Goal: Book appointment/travel/reservation

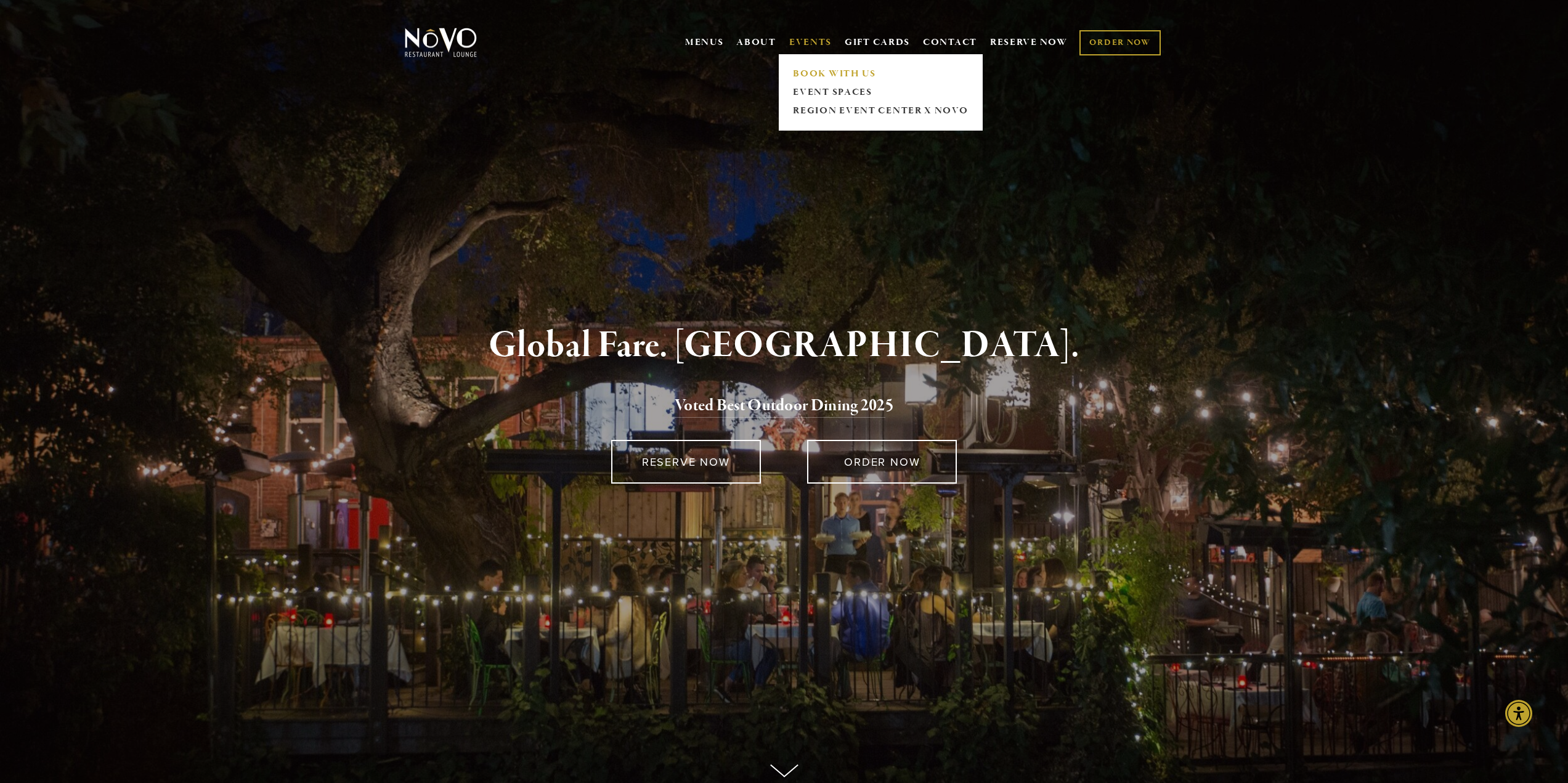
click at [816, 76] on link "BOOK WITH US" at bounding box center [881, 74] width 183 height 18
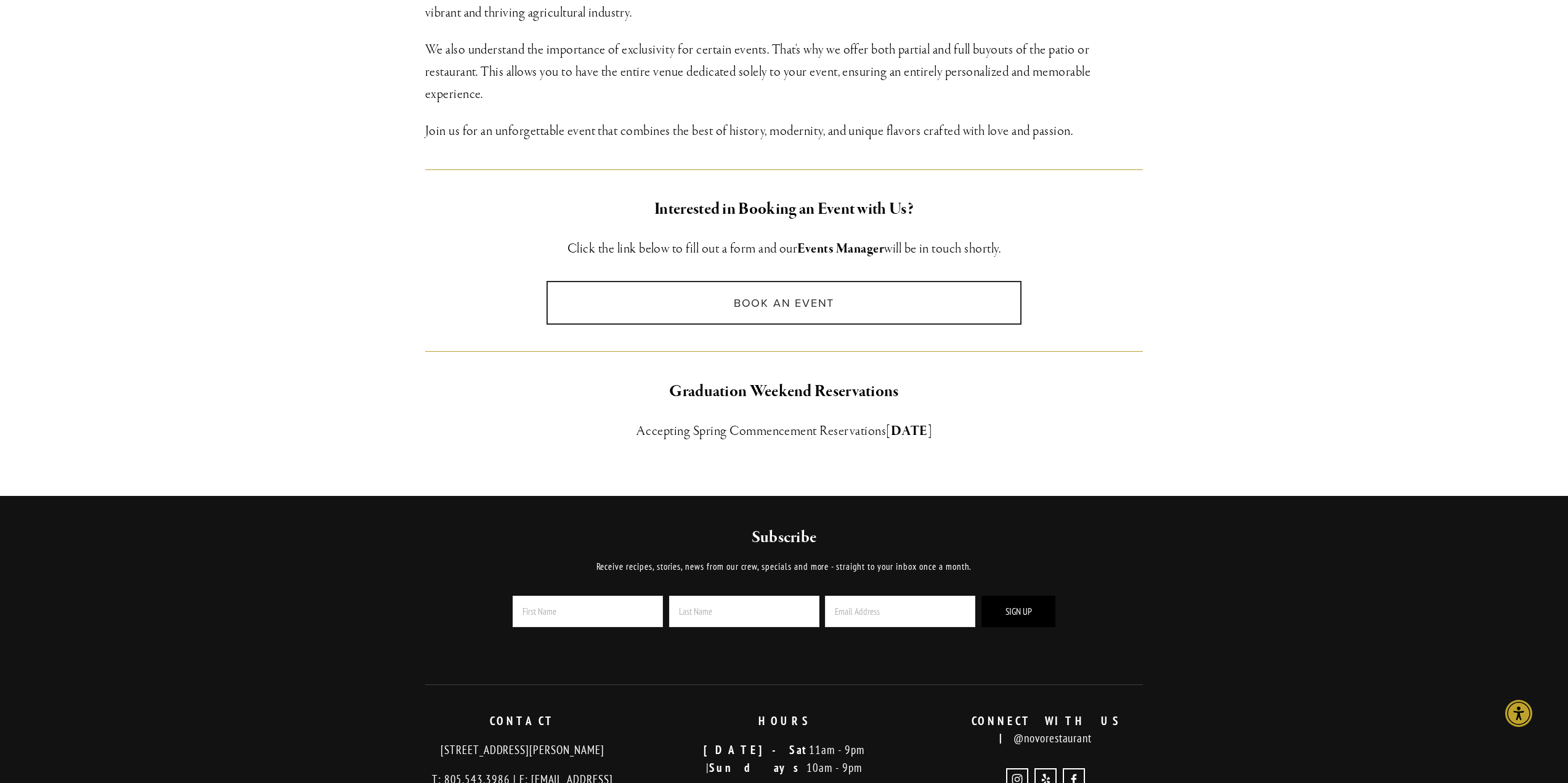
scroll to position [698, 0]
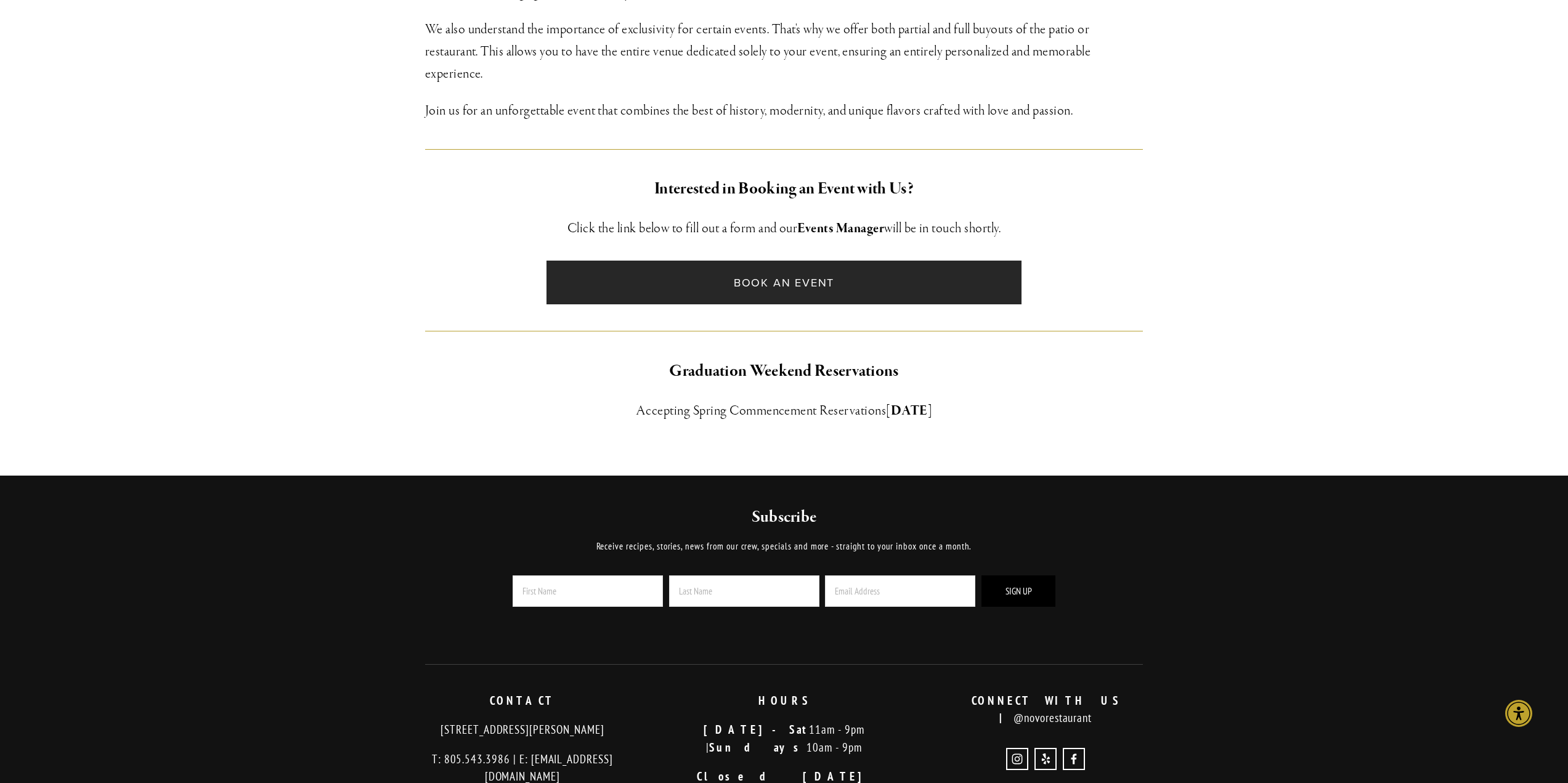
click at [809, 286] on link "Book an Event" at bounding box center [784, 282] width 475 height 44
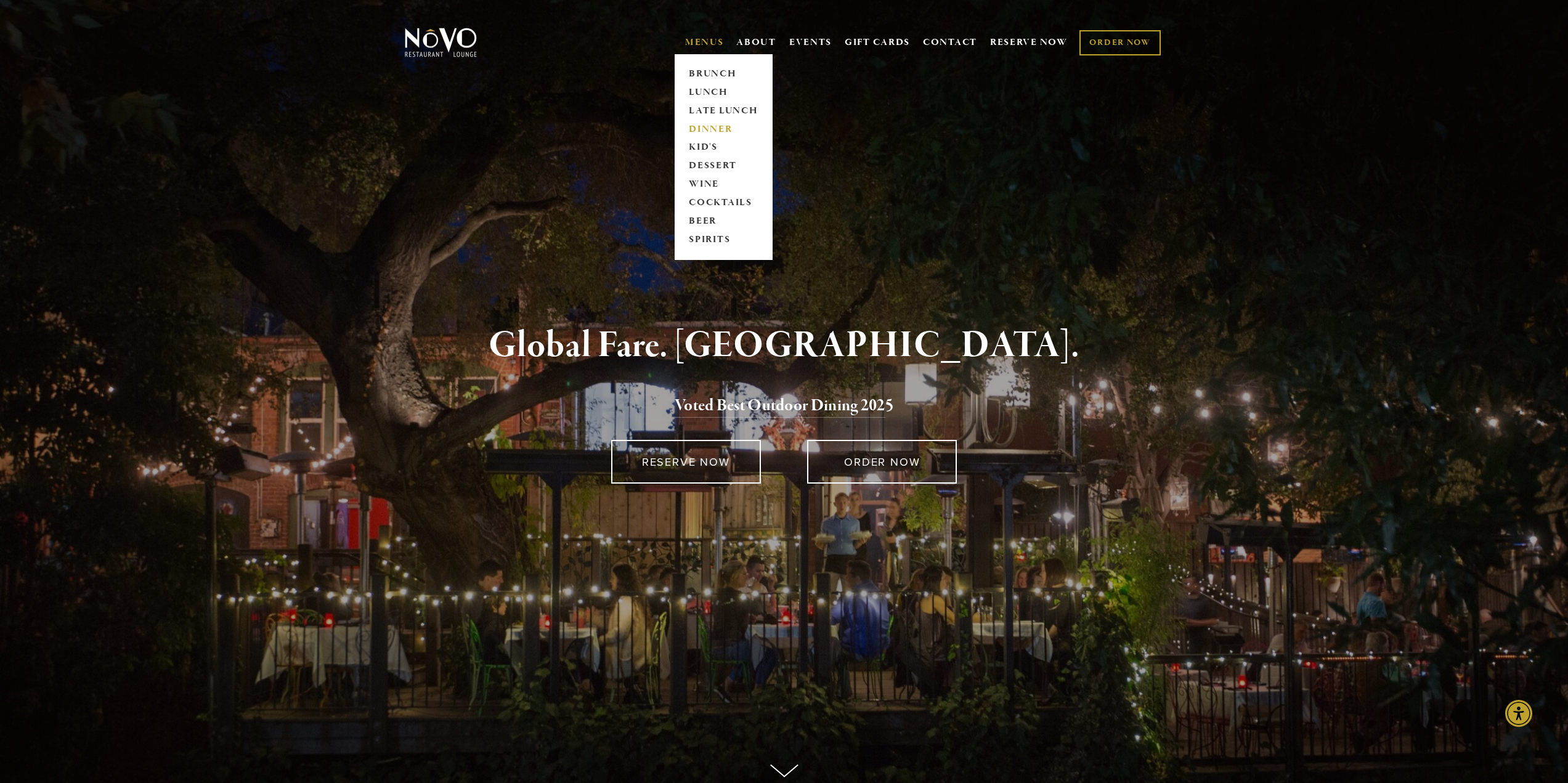
click at [705, 126] on link "DINNER" at bounding box center [724, 129] width 77 height 18
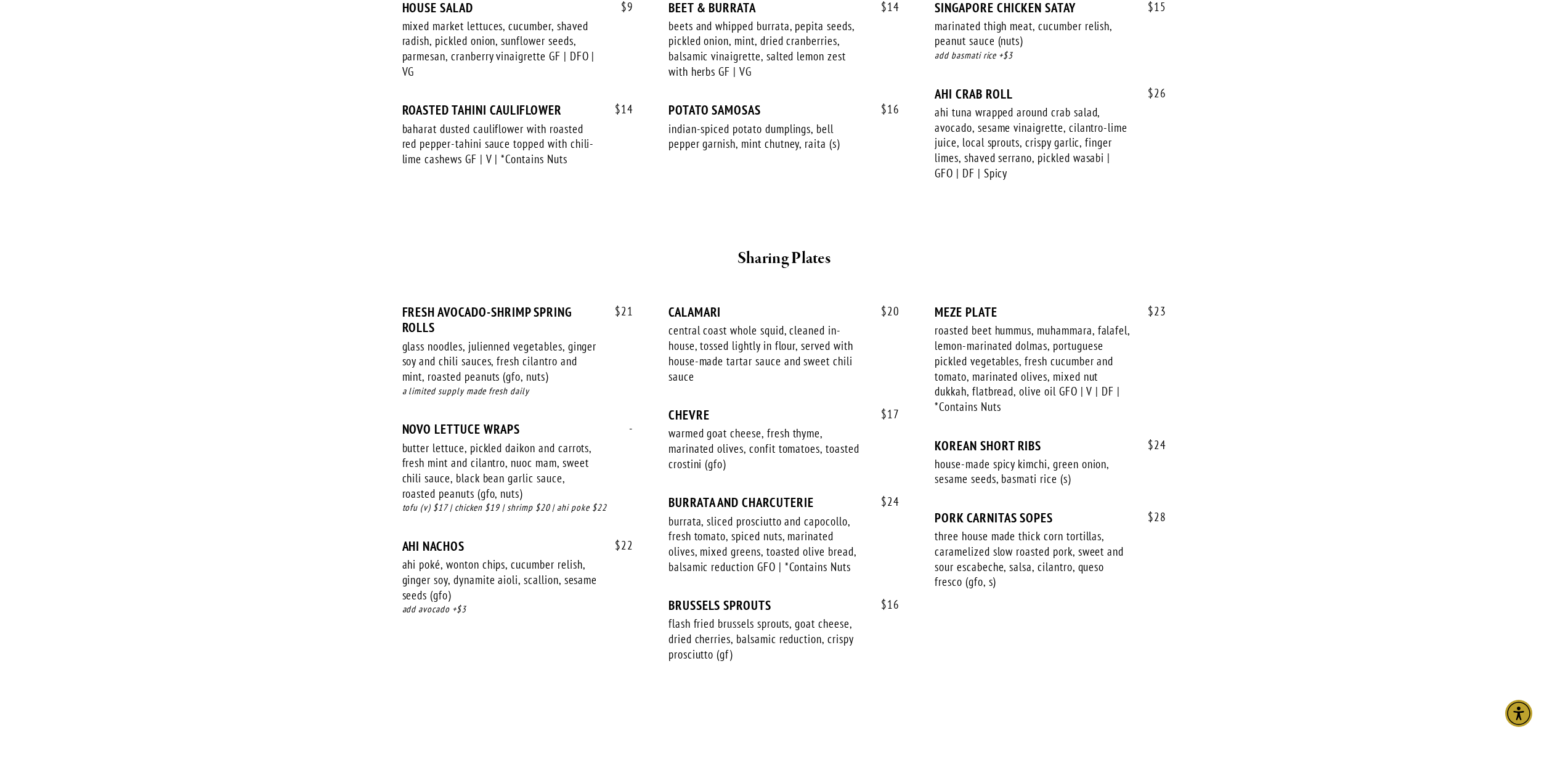
scroll to position [616, 0]
